Goal: Task Accomplishment & Management: Manage account settings

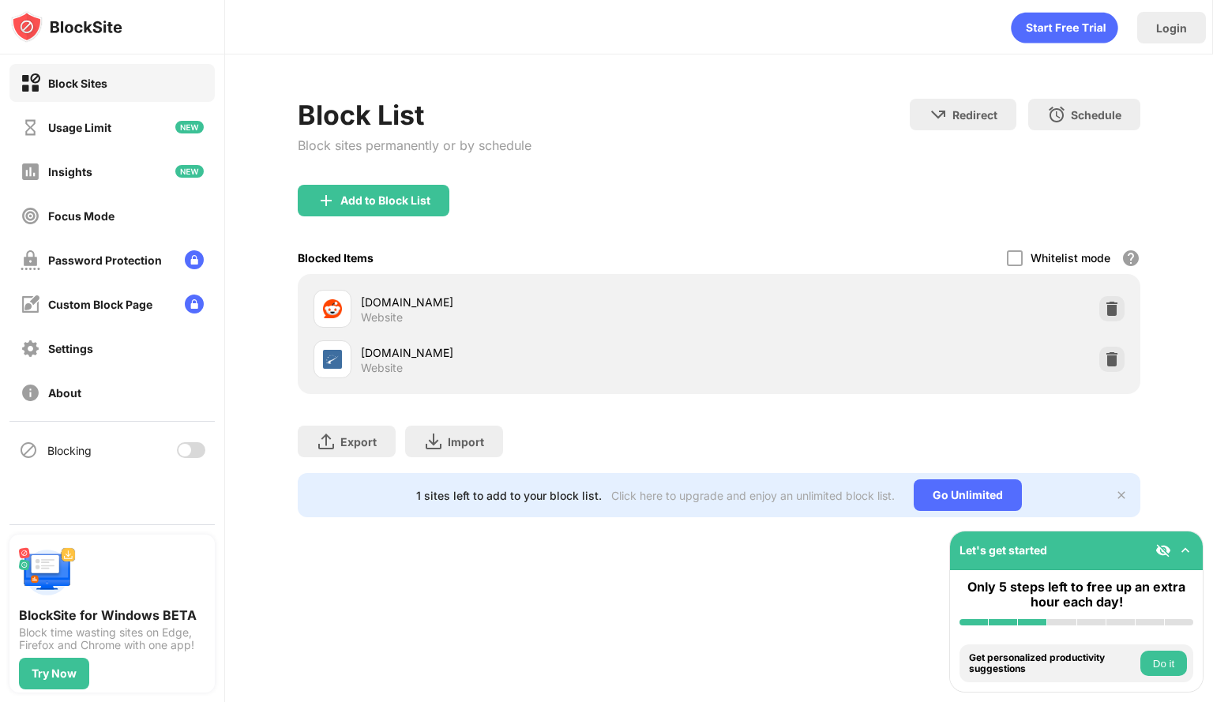
click at [197, 452] on div at bounding box center [191, 450] width 28 height 16
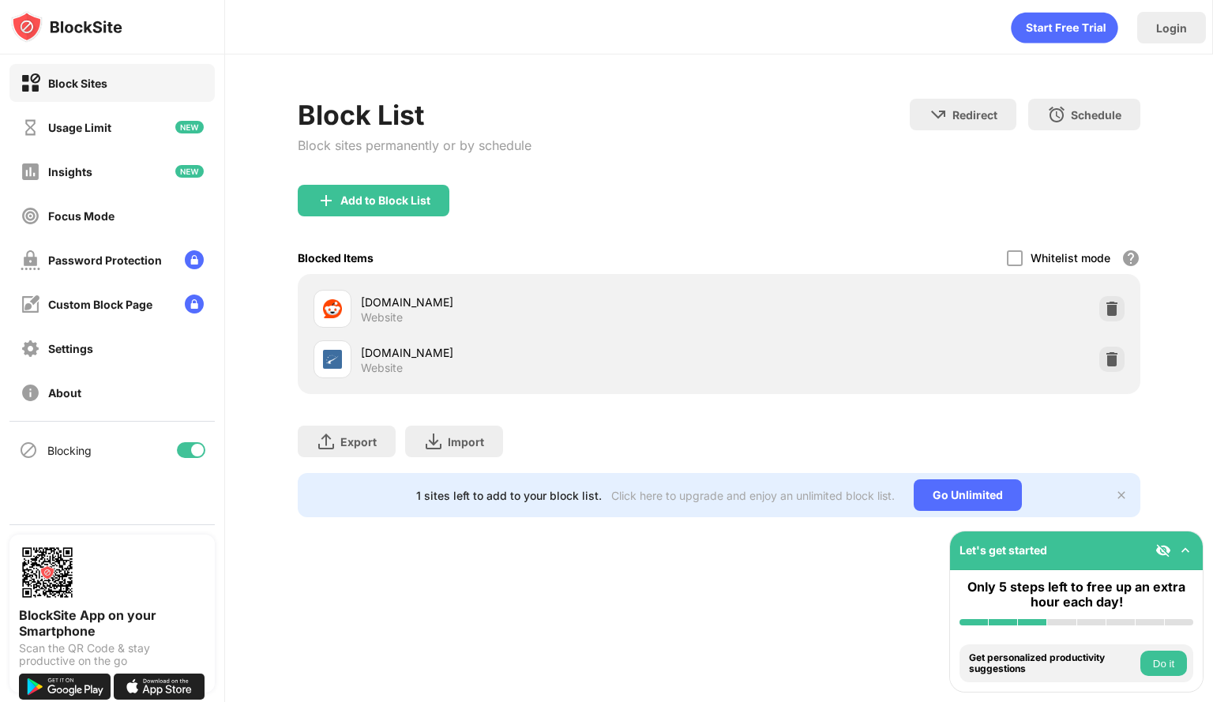
click at [198, 454] on div at bounding box center [197, 450] width 13 height 13
click at [190, 450] on div at bounding box center [184, 450] width 13 height 13
